Goal: Information Seeking & Learning: Understand process/instructions

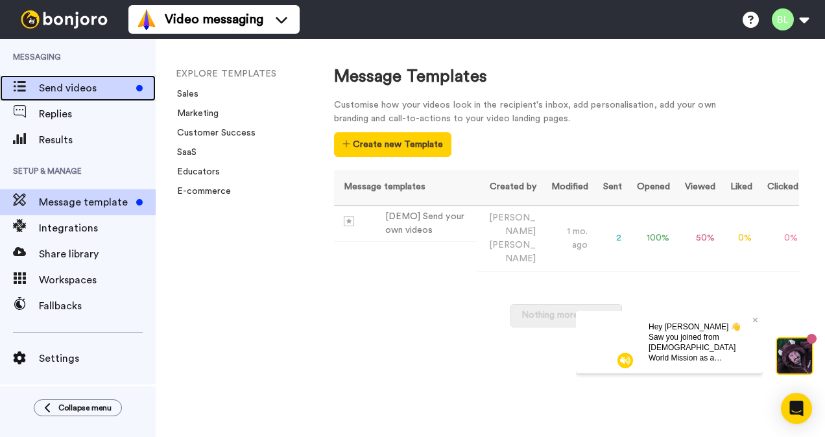
click at [41, 87] on span "Send videos" at bounding box center [85, 88] width 92 height 16
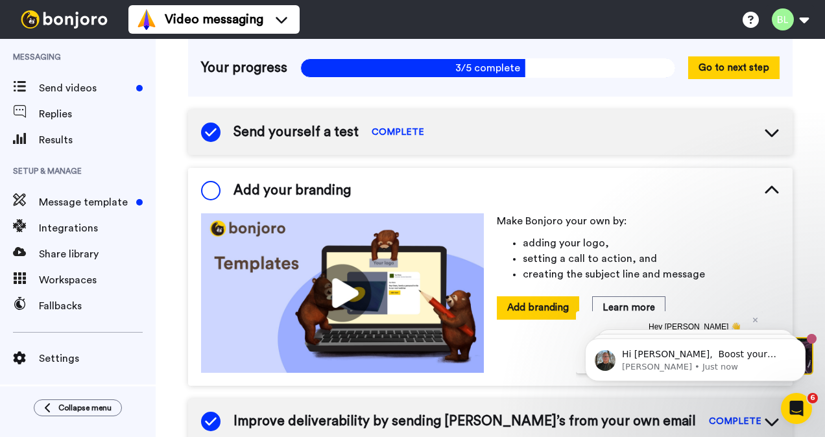
scroll to position [101, 0]
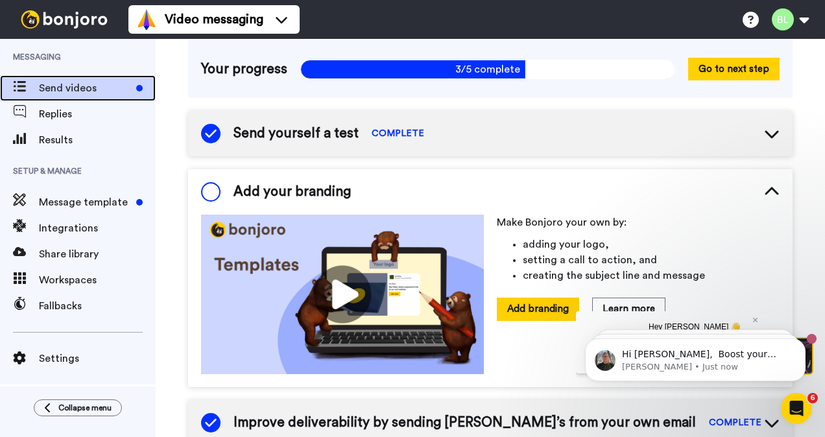
click at [81, 90] on span "Send videos" at bounding box center [85, 88] width 92 height 16
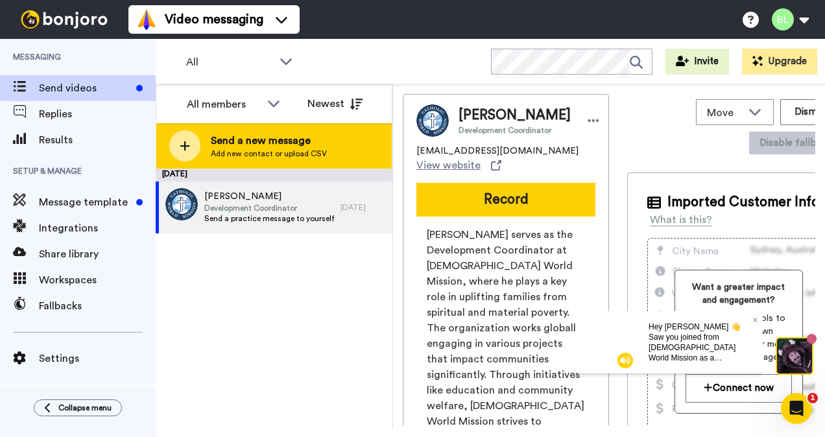
click at [188, 147] on icon at bounding box center [185, 146] width 10 height 10
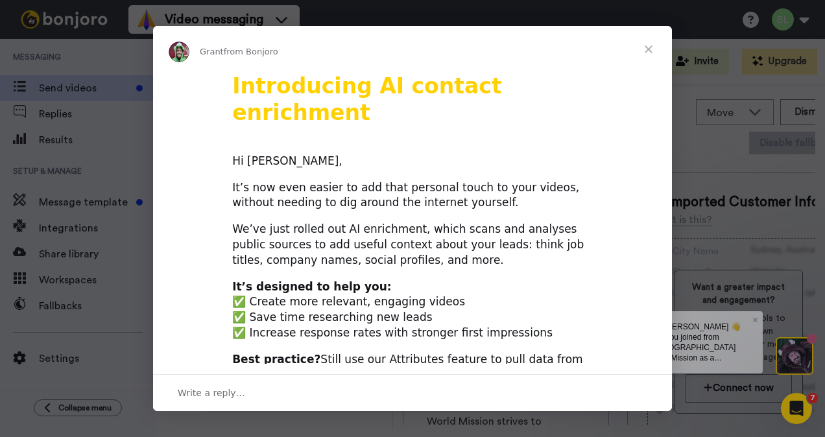
click at [651, 51] on span "Close" at bounding box center [648, 49] width 47 height 47
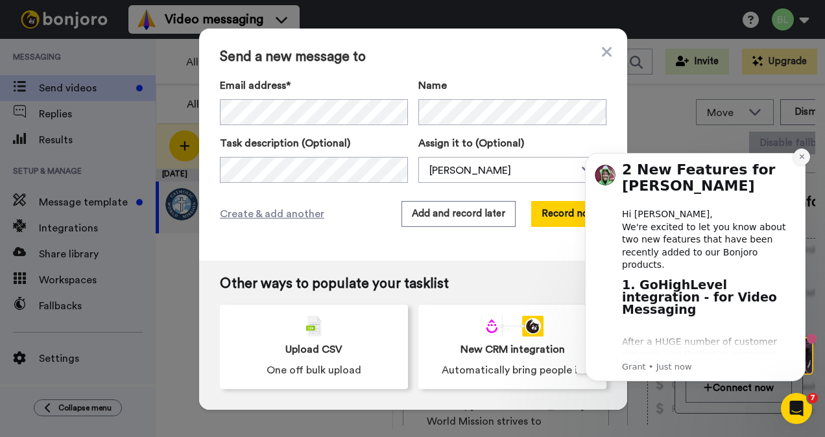
click at [803, 153] on icon "Dismiss notification" at bounding box center [801, 156] width 7 height 7
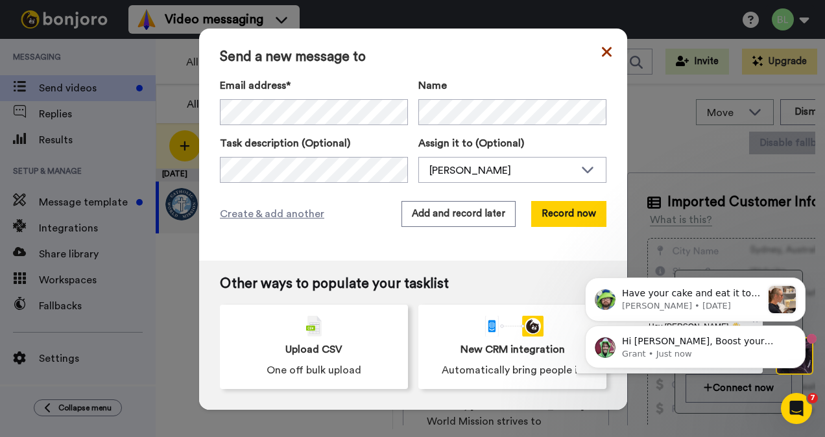
click at [602, 49] on icon at bounding box center [607, 52] width 10 height 16
